Goal: Information Seeking & Learning: Stay updated

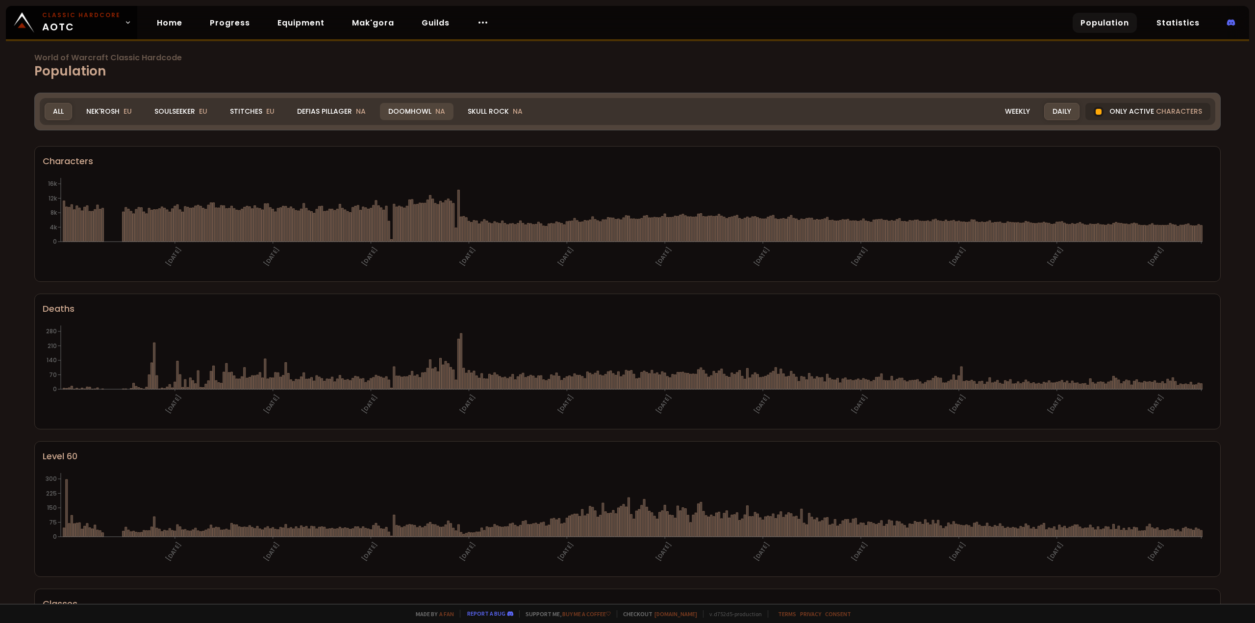
click at [427, 111] on div "Doomhowl NA" at bounding box center [417, 111] width 74 height 17
click at [428, 111] on div "Doomhowl NA" at bounding box center [417, 111] width 74 height 17
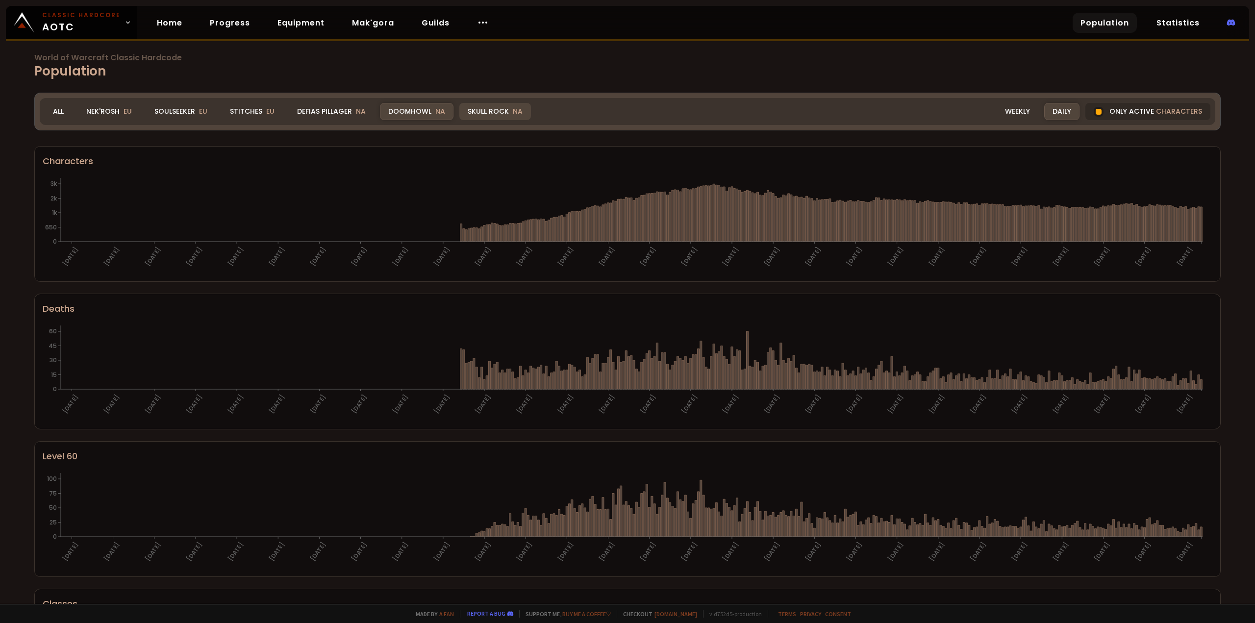
click at [502, 111] on div "Skull Rock NA" at bounding box center [495, 111] width 72 height 17
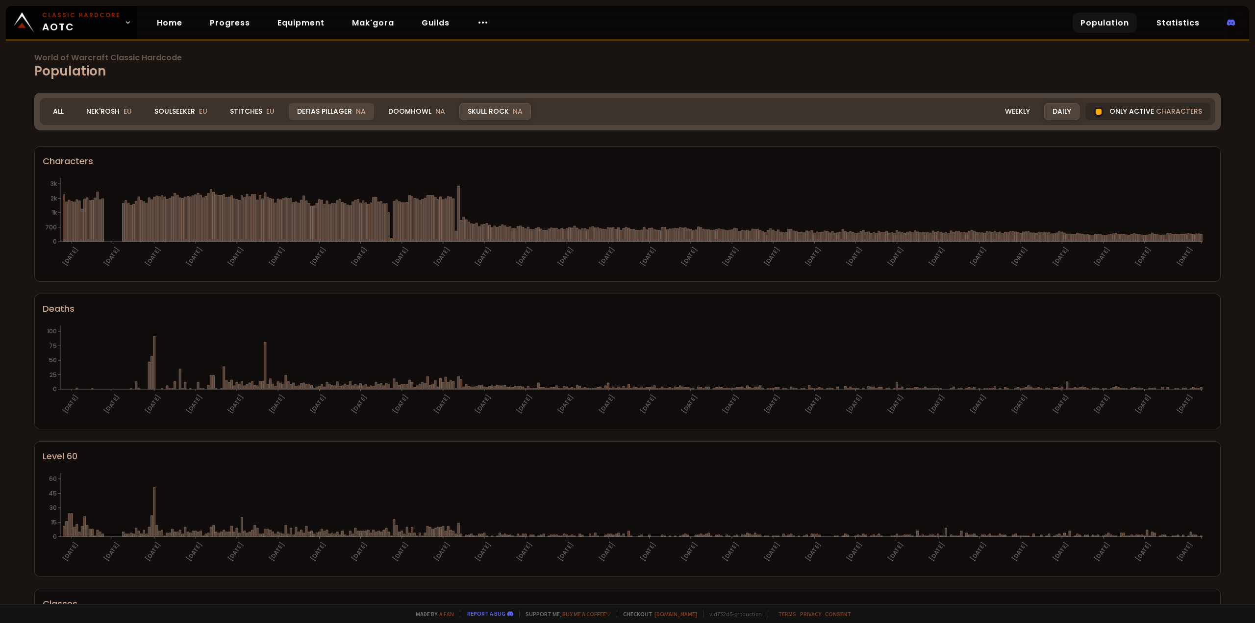
click at [351, 112] on div "Defias Pillager NA" at bounding box center [331, 111] width 85 height 17
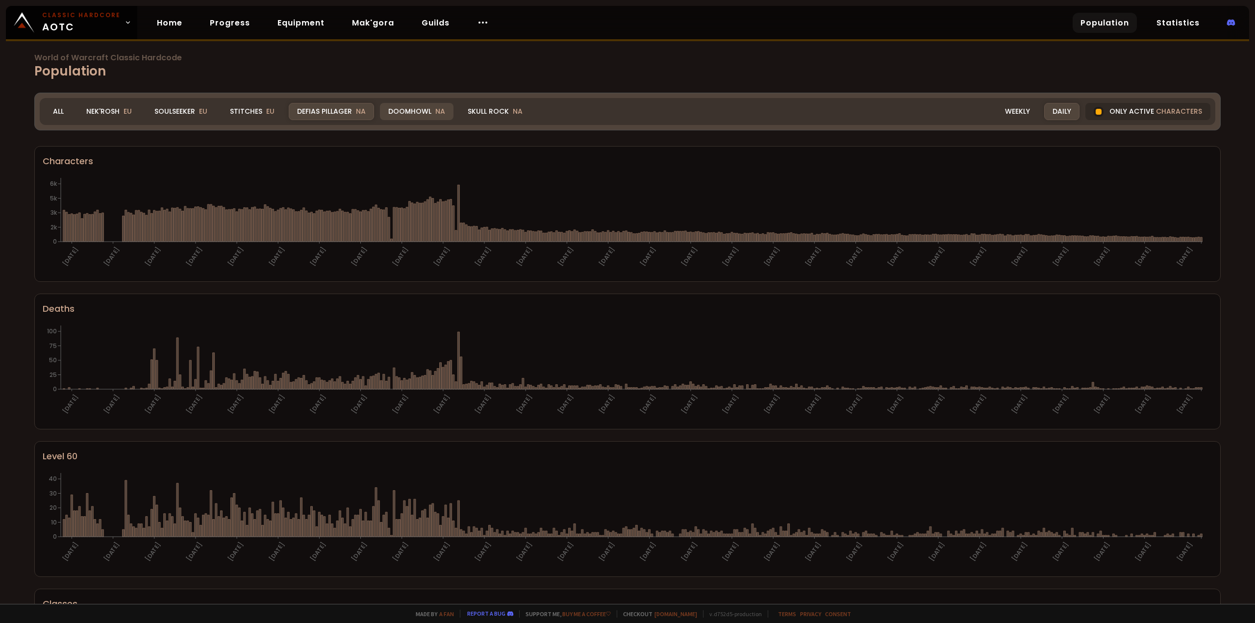
click at [419, 106] on div "Doomhowl NA" at bounding box center [417, 111] width 74 height 17
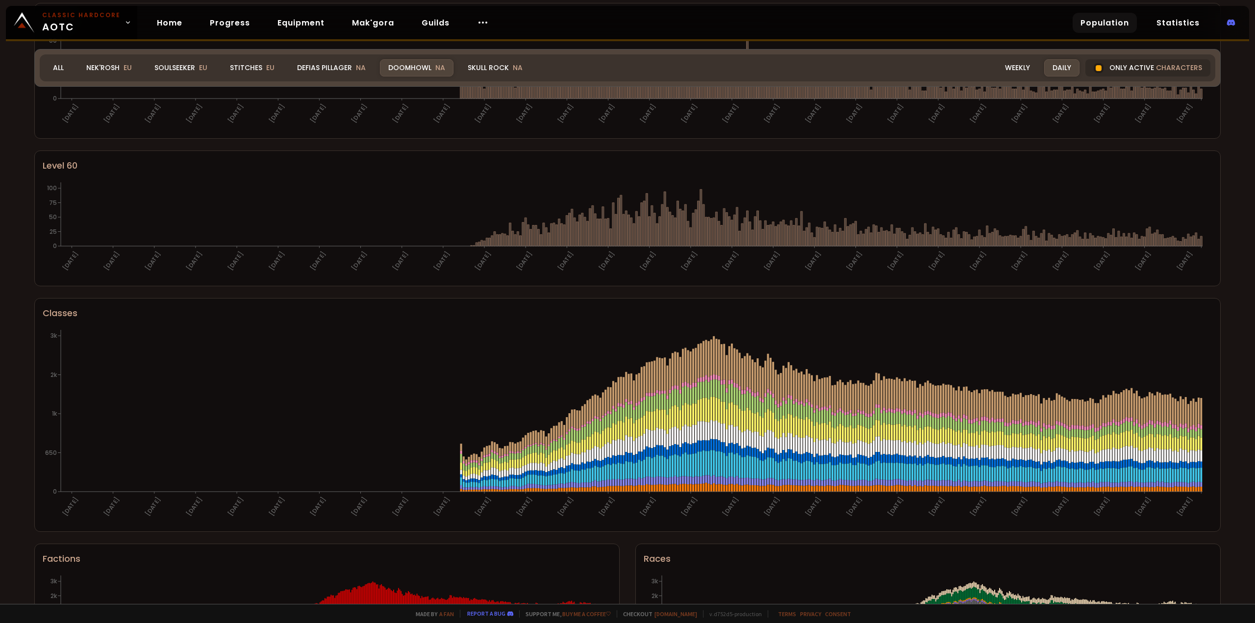
scroll to position [374, 0]
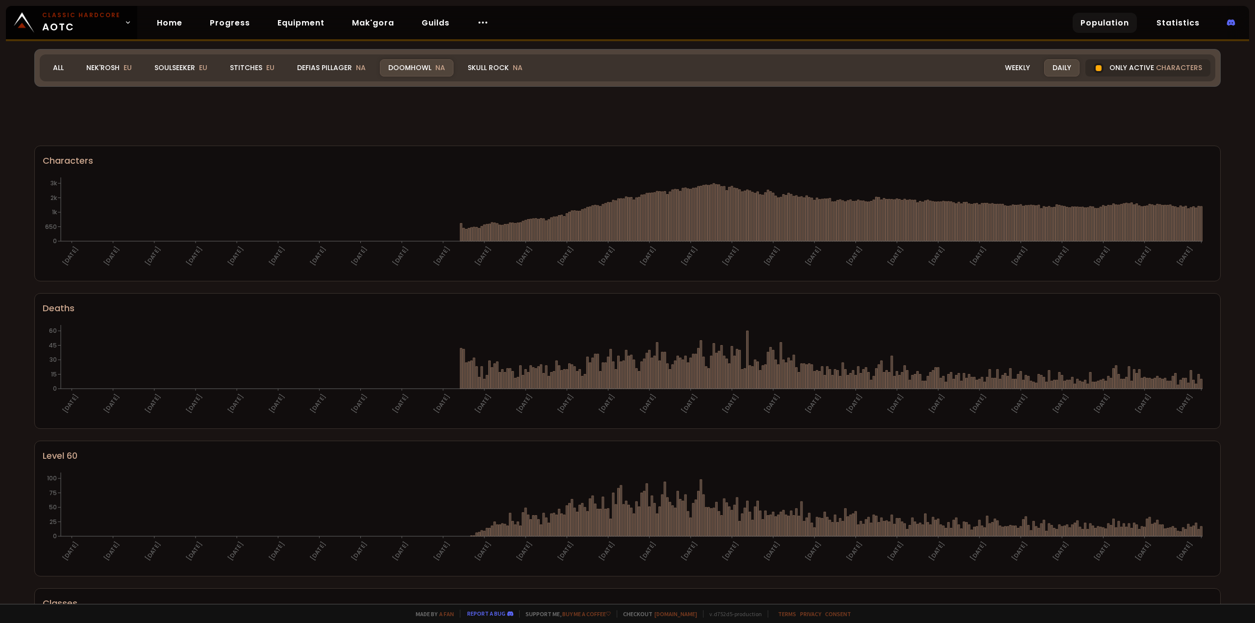
scroll to position [374, 0]
